Goal: Task Accomplishment & Management: Use online tool/utility

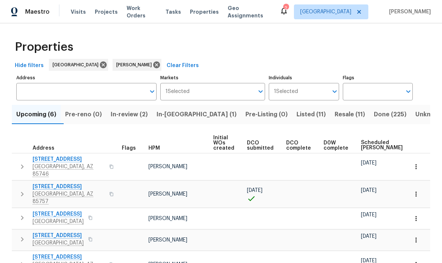
click at [186, 105] on button "In-reno (1)" at bounding box center [196, 114] width 89 height 19
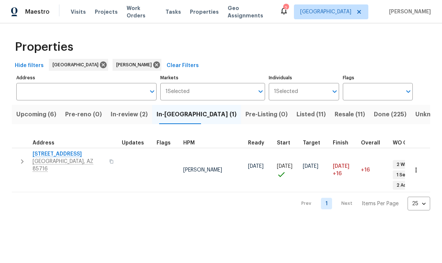
click at [18, 158] on icon "button" at bounding box center [22, 161] width 9 height 9
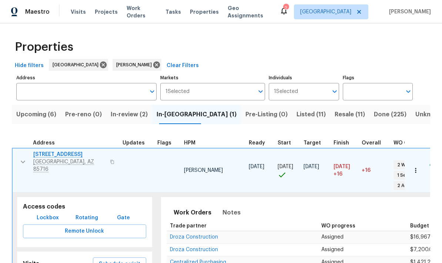
click at [102, 257] on button "Schedule a visit" at bounding box center [119, 264] width 53 height 14
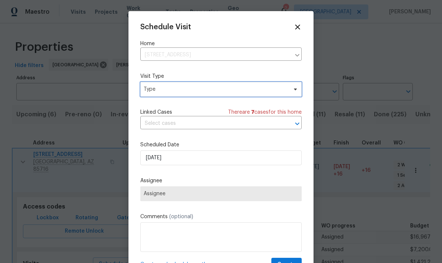
click at [234, 96] on span "Type" at bounding box center [220, 89] width 161 height 15
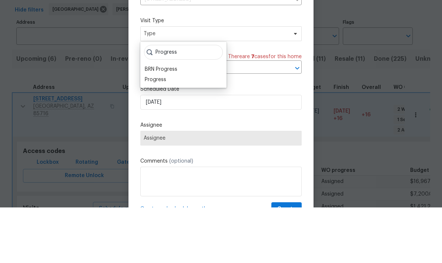
scroll to position [30, 0]
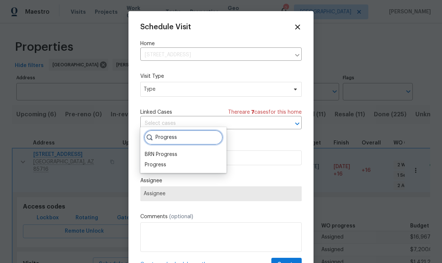
type input "Progress"
click at [174, 140] on div "Progress BRN Progress Progress" at bounding box center [183, 150] width 86 height 46
click at [163, 161] on div "Progress" at bounding box center [155, 164] width 21 height 7
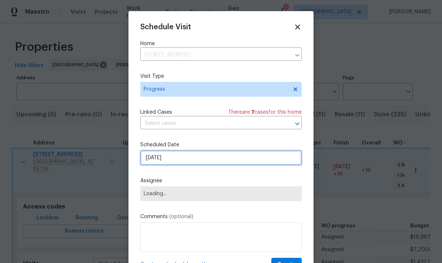
click at [211, 162] on input "8/27/2025" at bounding box center [220, 157] width 161 height 15
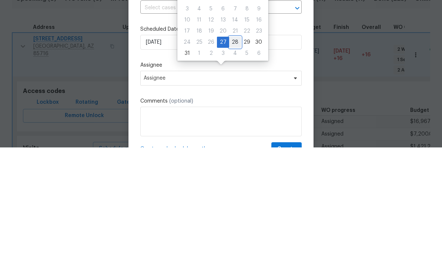
click at [232, 152] on div "28" at bounding box center [235, 157] width 12 height 10
type input "8/28/2025"
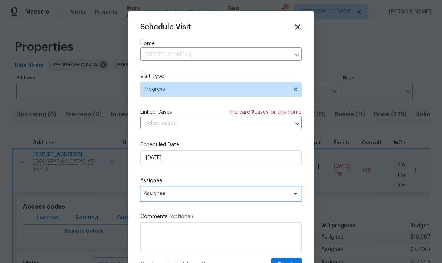
click at [250, 201] on span "Assignee" at bounding box center [220, 193] width 161 height 15
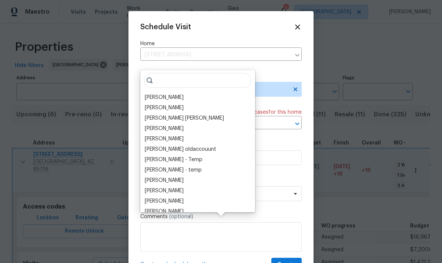
click at [175, 92] on div "[PERSON_NAME]" at bounding box center [197, 97] width 110 height 10
click at [168, 94] on div "[PERSON_NAME]" at bounding box center [164, 97] width 39 height 7
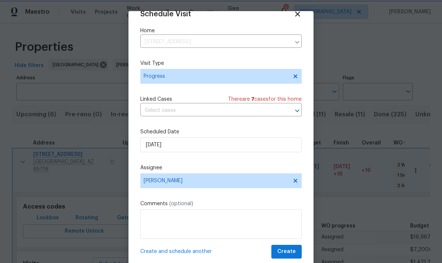
scroll to position [14, 0]
click at [291, 251] on span "Create" at bounding box center [286, 251] width 19 height 9
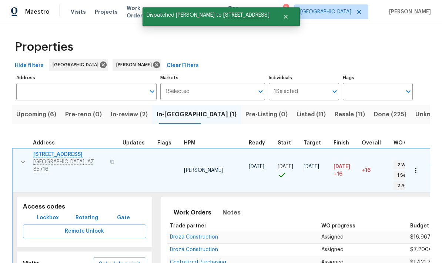
click at [27, 157] on icon "button" at bounding box center [23, 161] width 9 height 9
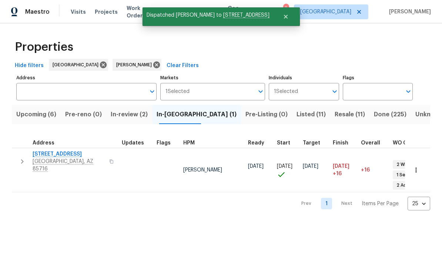
scroll to position [0, 0]
click at [36, 115] on span "Upcoming (6)" at bounding box center [36, 114] width 40 height 10
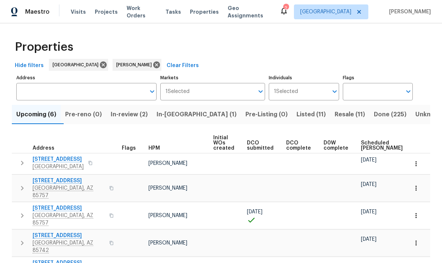
click at [20, 211] on icon "button" at bounding box center [22, 215] width 9 height 9
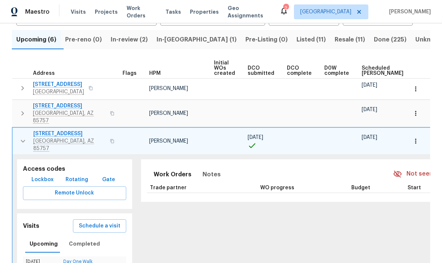
scroll to position [95, 0]
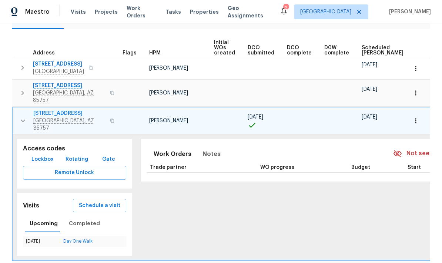
click at [87, 201] on span "Schedule a visit" at bounding box center [99, 205] width 41 height 9
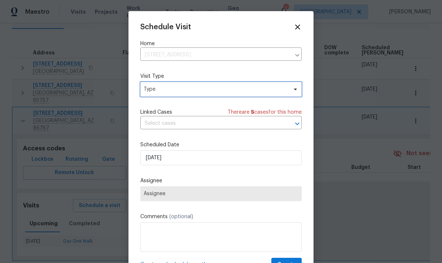
click at [222, 96] on span "Type" at bounding box center [220, 89] width 161 height 15
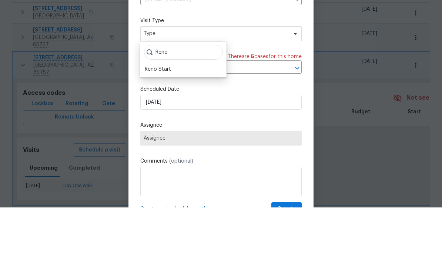
type input "Reno"
click at [164, 121] on div "Reno Start" at bounding box center [158, 124] width 26 height 7
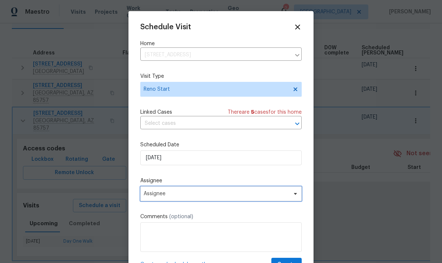
click at [239, 201] on span "Assignee" at bounding box center [220, 193] width 161 height 15
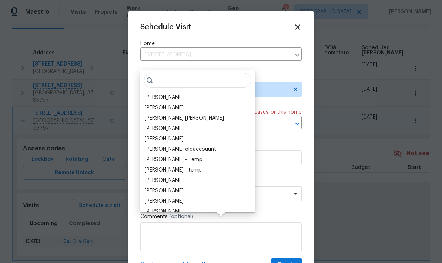
click at [174, 94] on div "[PERSON_NAME]" at bounding box center [164, 97] width 39 height 7
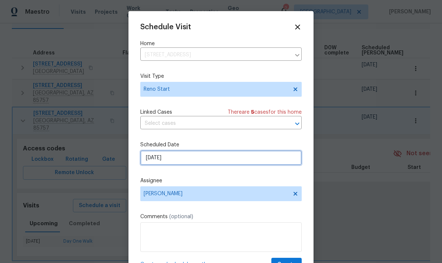
click at [212, 162] on input "8/27/2025" at bounding box center [220, 157] width 161 height 15
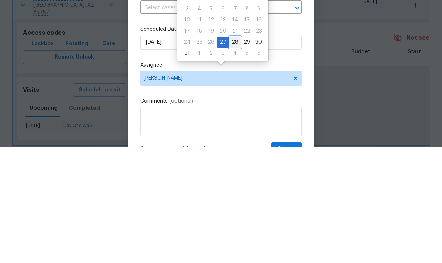
click at [237, 152] on div "28" at bounding box center [235, 157] width 12 height 10
type input "8/28/2025"
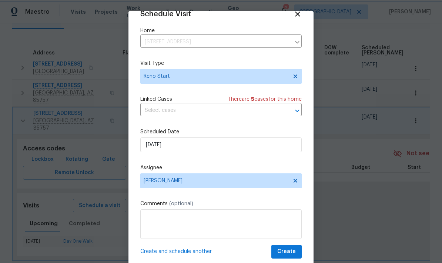
scroll to position [14, 0]
click at [286, 252] on span "Create" at bounding box center [286, 251] width 19 height 9
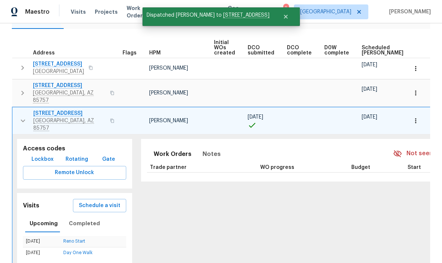
click at [23, 110] on button "button" at bounding box center [23, 121] width 15 height 22
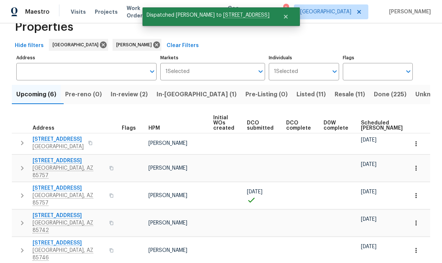
scroll to position [20, 0]
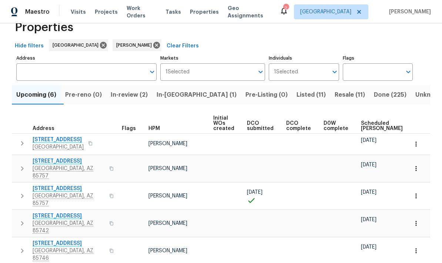
click at [335, 90] on span "Resale (11)" at bounding box center [350, 95] width 30 height 10
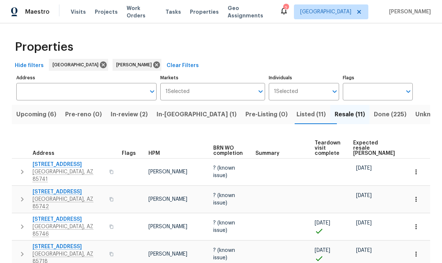
click at [365, 145] on span "Expected resale COE" at bounding box center [374, 148] width 42 height 16
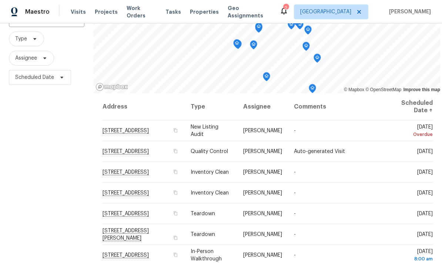
scroll to position [63, 0]
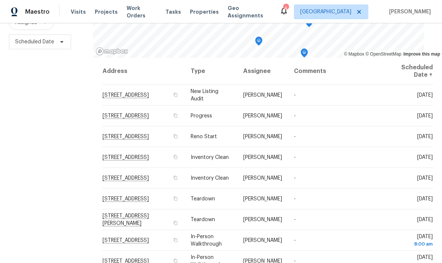
scroll to position [98, 0]
